Goal: Task Accomplishment & Management: Use online tool/utility

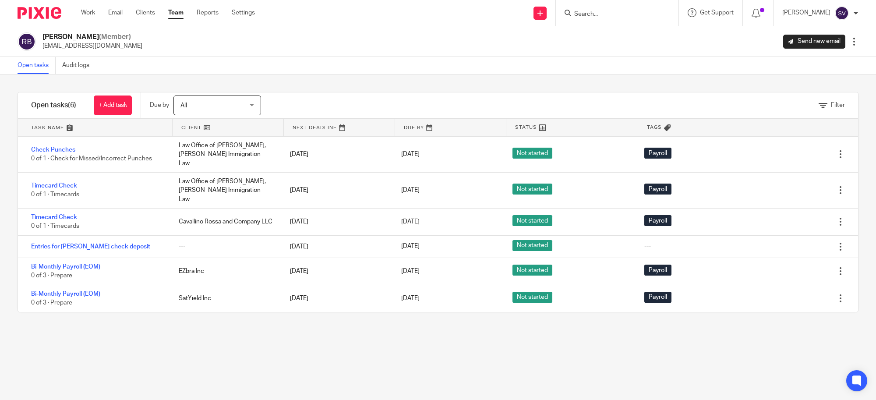
drag, startPoint x: 120, startPoint y: 102, endPoint x: 141, endPoint y: 115, distance: 24.9
click at [120, 103] on link "+ Add task" at bounding box center [113, 106] width 38 height 20
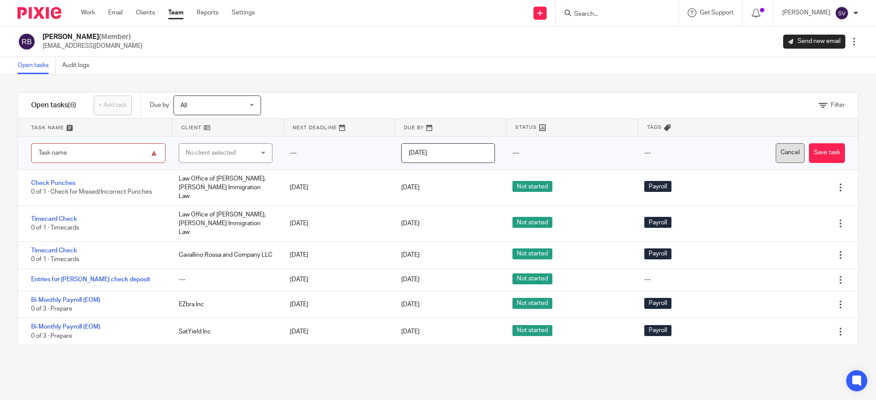
click at [776, 152] on button "Cancel" at bounding box center [790, 153] width 29 height 20
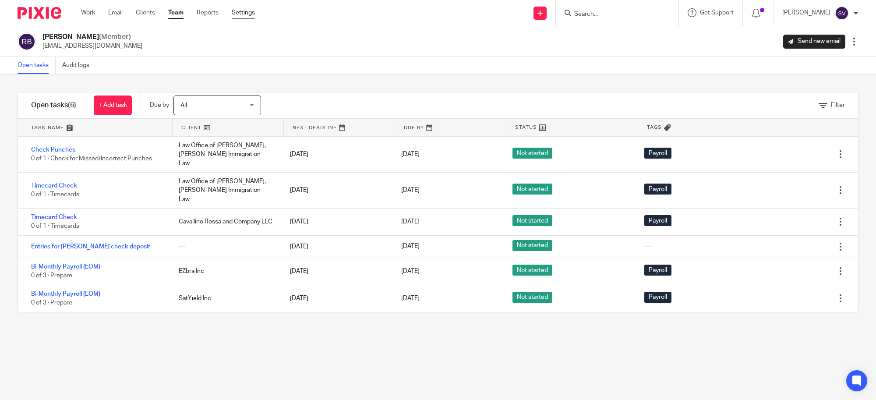
click at [239, 16] on link "Settings" at bounding box center [243, 12] width 23 height 9
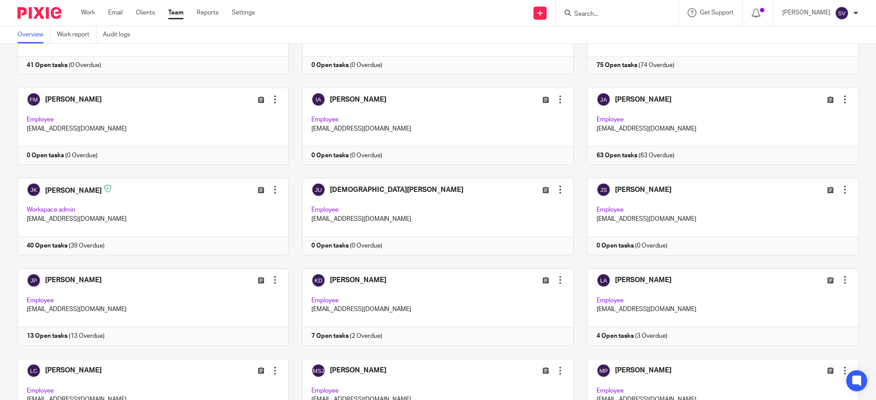
scroll to position [657, 0]
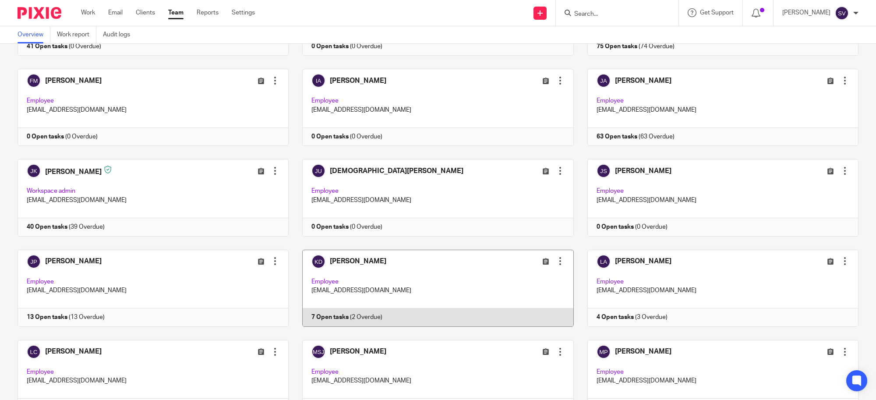
click at [454, 259] on link at bounding box center [431, 288] width 285 height 77
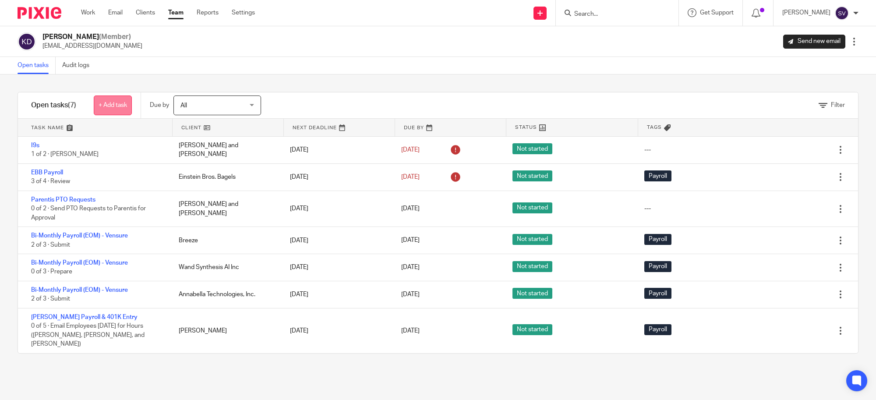
click at [103, 110] on link "+ Add task" at bounding box center [113, 106] width 38 height 20
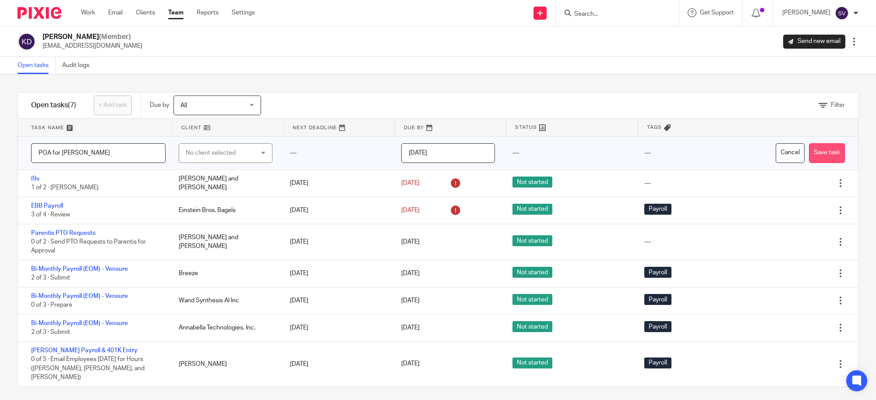
type input "POA for Shaneze"
click at [813, 150] on button "Save task" at bounding box center [827, 153] width 36 height 20
